Goal: Use online tool/utility: Utilize a website feature to perform a specific function

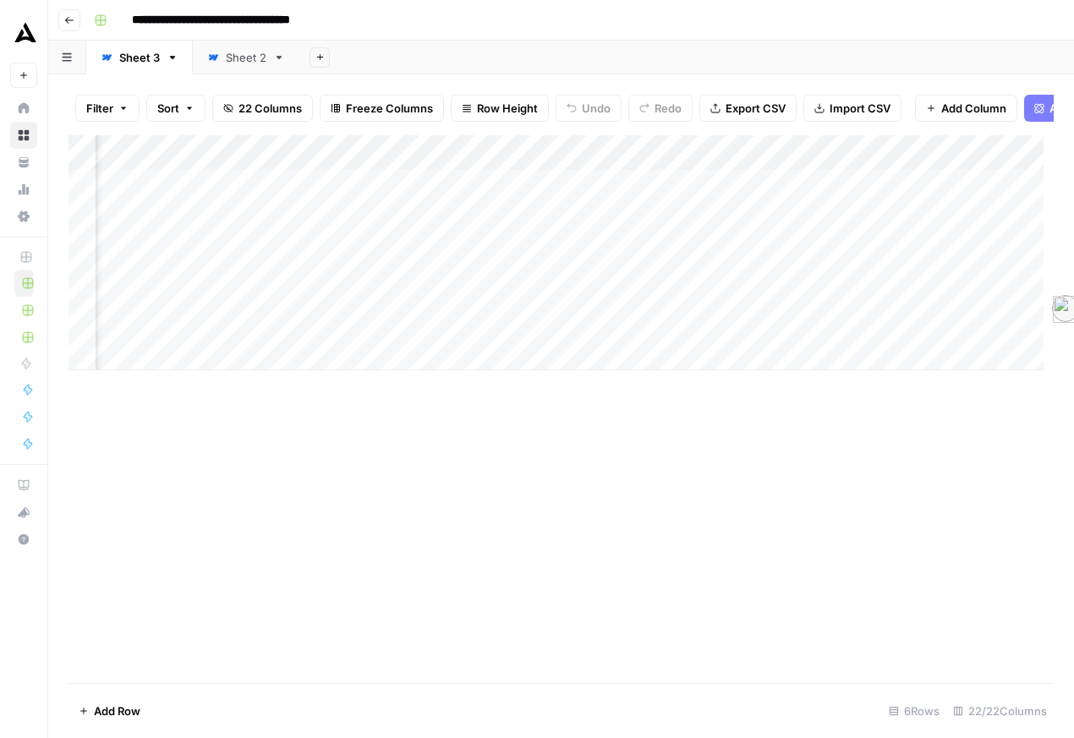
scroll to position [0, 2561]
click at [905, 247] on div "Add Column" at bounding box center [556, 252] width 975 height 235
click at [897, 179] on div "Add Column" at bounding box center [556, 252] width 975 height 235
click at [847, 303] on span "Edit" at bounding box center [844, 294] width 148 height 17
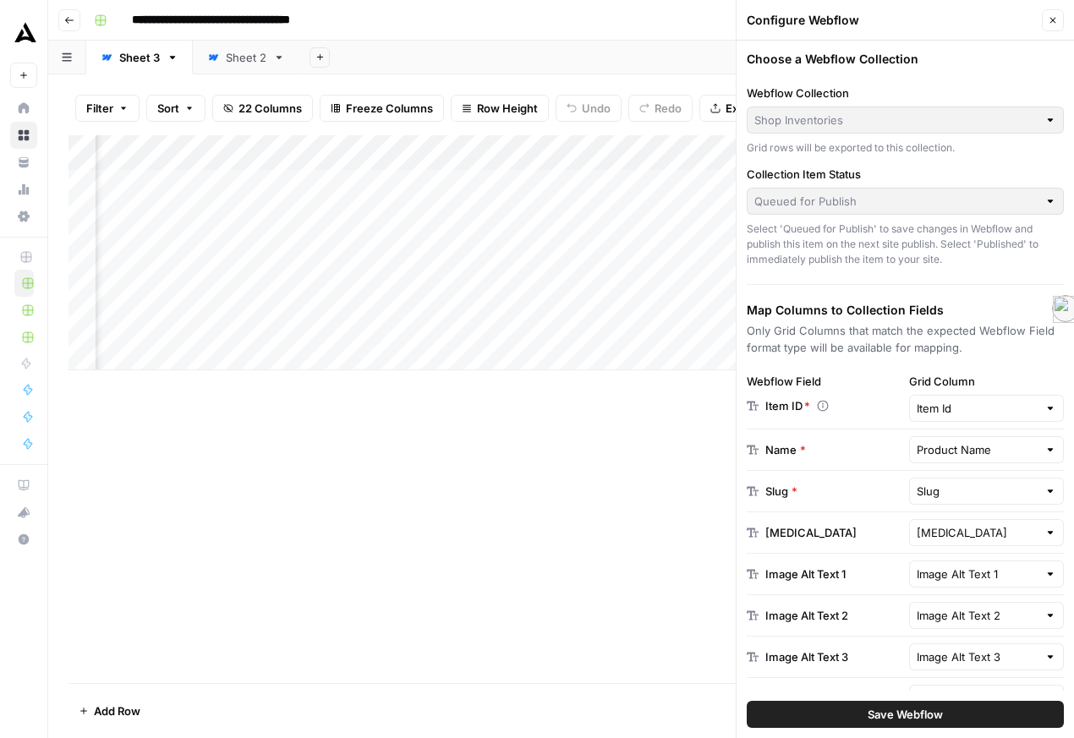
click at [853, 319] on h3 "Map Columns to Collection Fields" at bounding box center [905, 310] width 317 height 17
click at [880, 183] on label "Collection Item Status" at bounding box center [905, 174] width 317 height 17
click at [1050, 25] on icon "button" at bounding box center [1053, 20] width 10 height 10
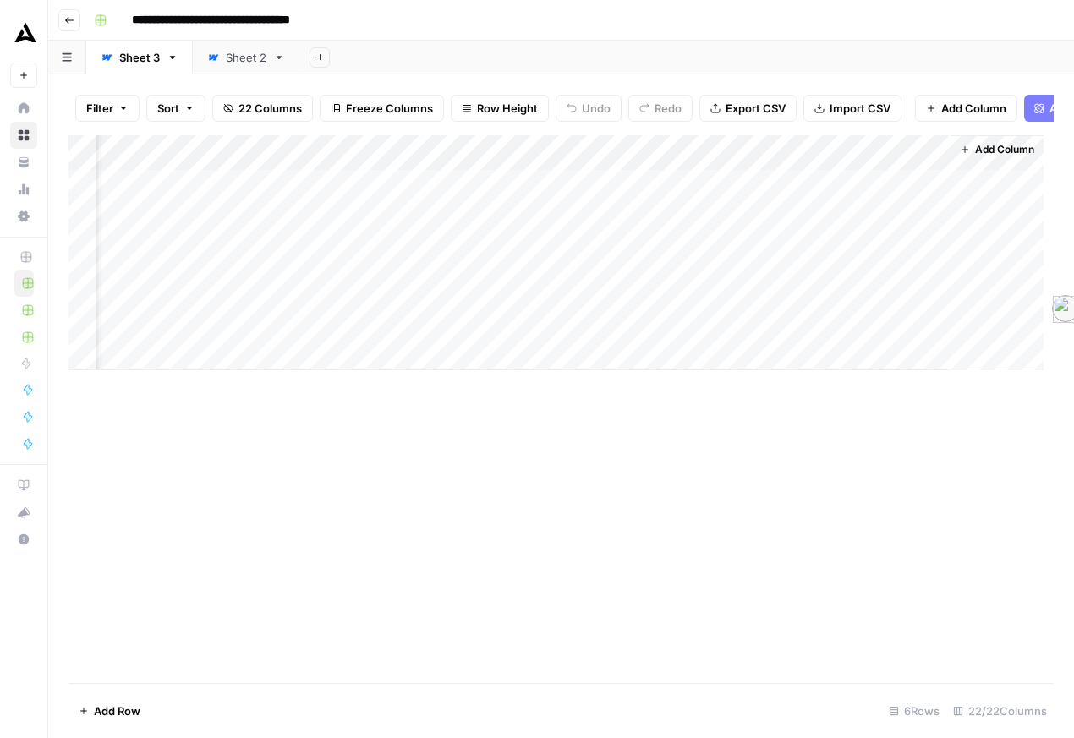
click at [958, 161] on button "Add Column" at bounding box center [997, 150] width 88 height 22
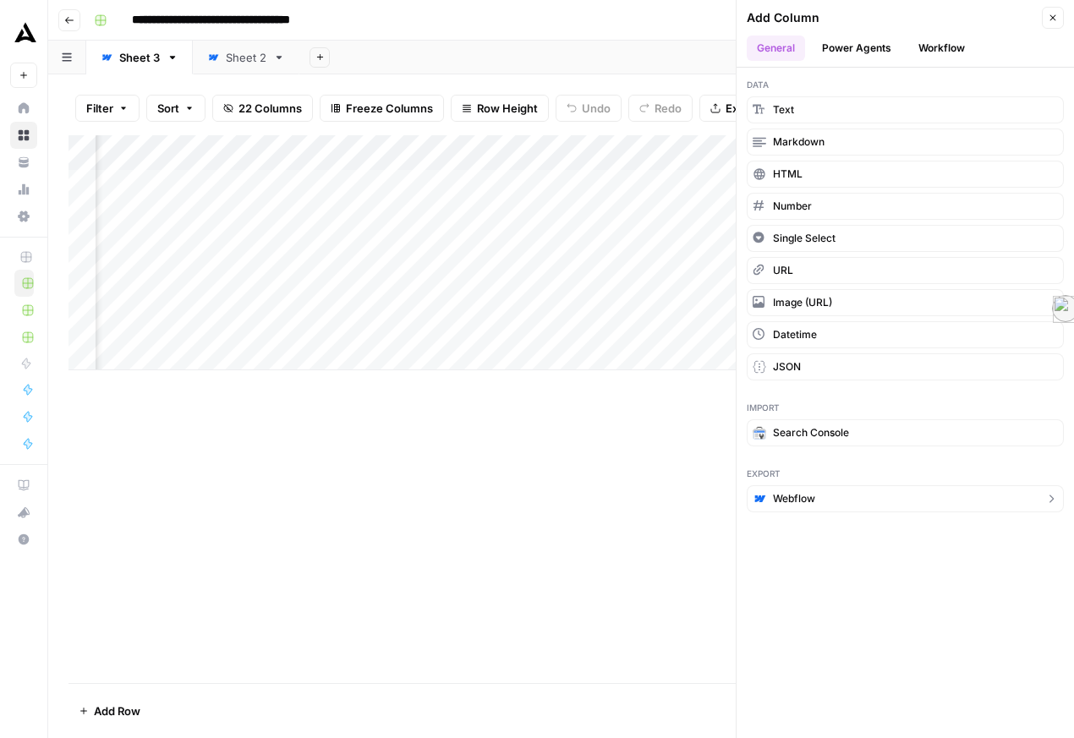
click at [815, 507] on span "Webflow" at bounding box center [794, 498] width 42 height 15
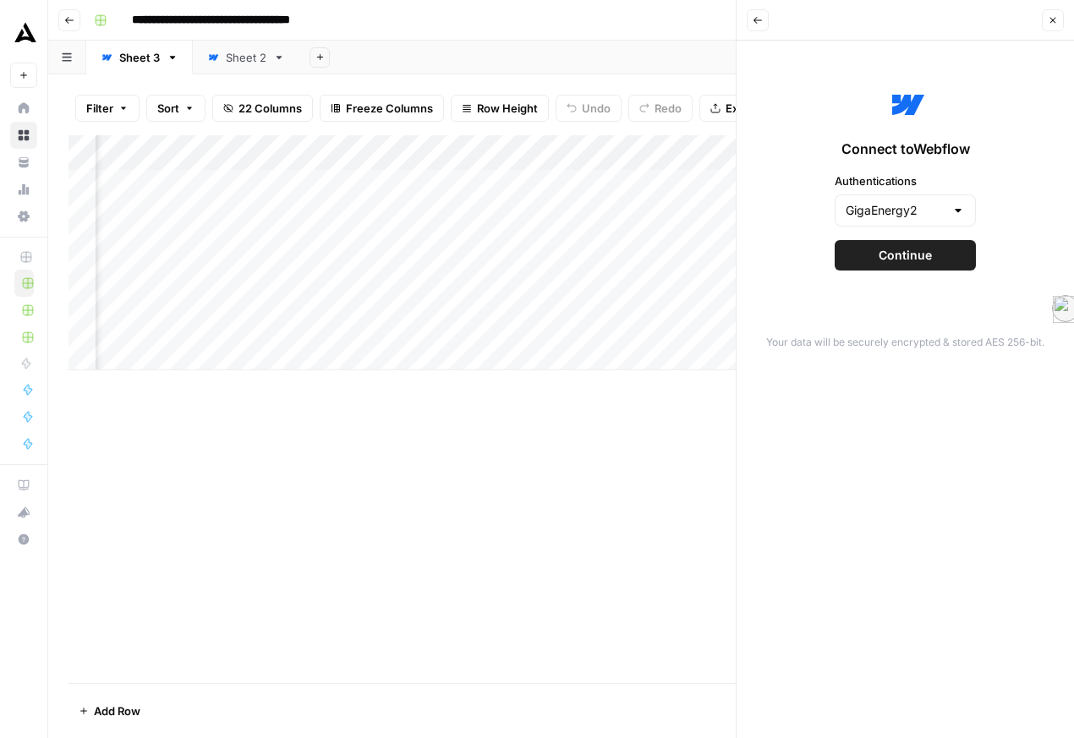
click at [951, 219] on div at bounding box center [958, 210] width 14 height 17
type input "GigaEnergy2"
click at [962, 185] on div "Connect to Webflow Authentications GigaEnergy2 Continue" at bounding box center [905, 178] width 317 height 254
click at [906, 264] on span "Continue" at bounding box center [905, 255] width 53 height 17
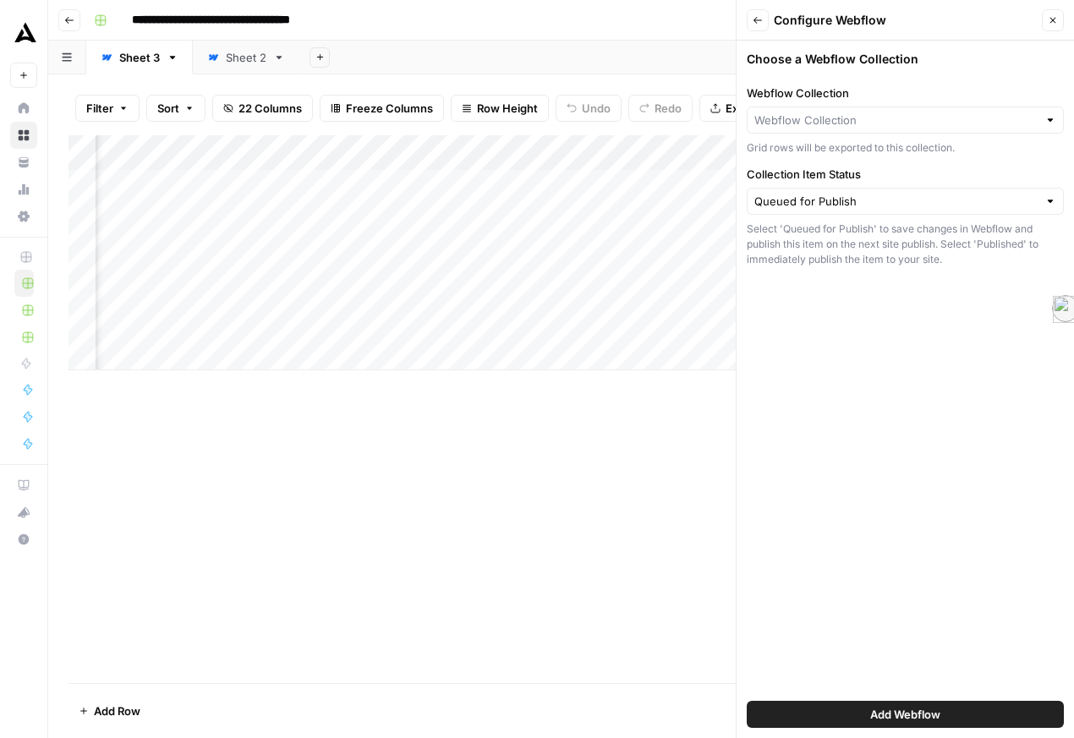
click at [930, 215] on div "Queued for Publish" at bounding box center [905, 201] width 317 height 27
click at [1045, 210] on div at bounding box center [1051, 201] width 12 height 17
type input "Queued for Publish"
click at [957, 424] on div "Choose a Webflow Collection Webflow Collection Grid rows will be exported to th…" at bounding box center [905, 390] width 337 height 698
click at [1050, 31] on button "Close" at bounding box center [1053, 20] width 22 height 22
